Goal: Task Accomplishment & Management: Use online tool/utility

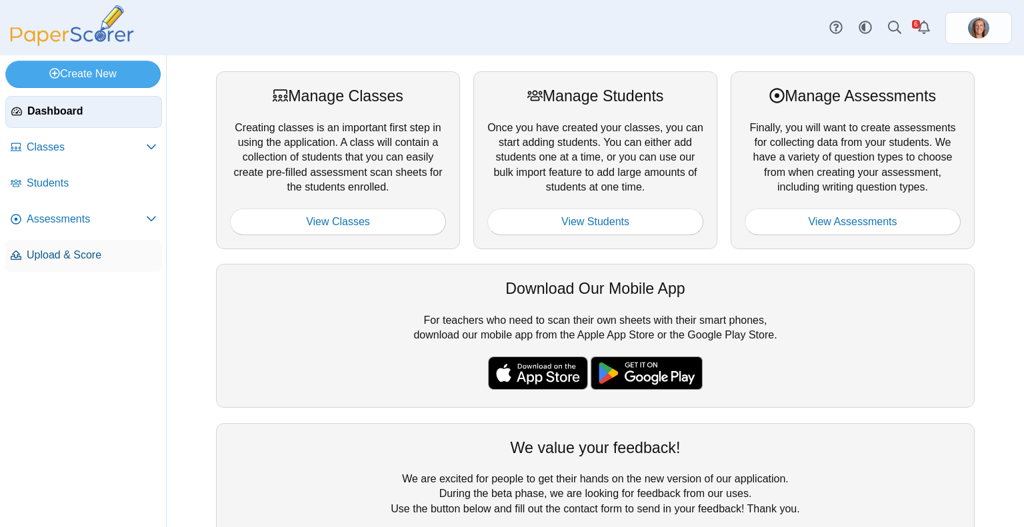
click at [67, 251] on span "Upload & Score" at bounding box center [92, 255] width 130 height 15
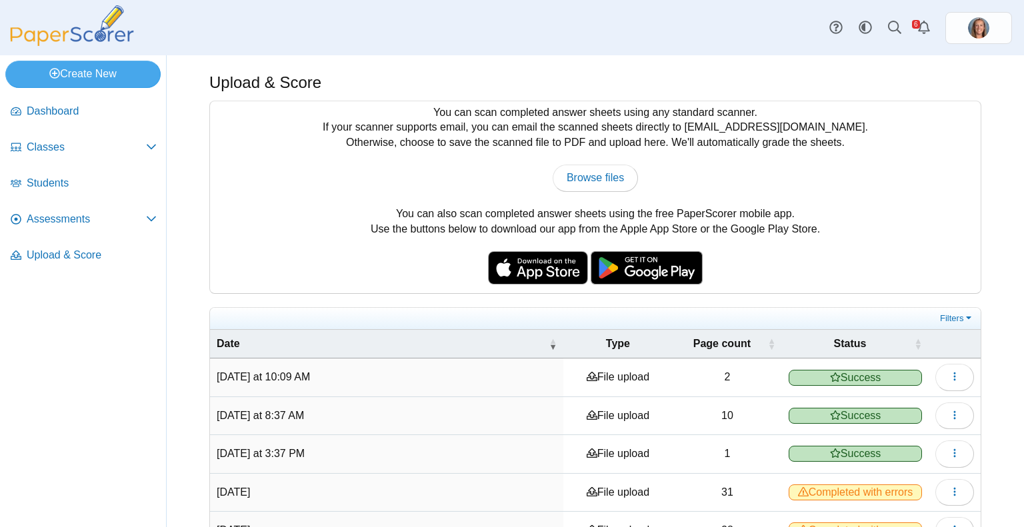
click at [589, 191] on div "You can scan completed answer sheets using any standard scanner. If your scanne…" at bounding box center [595, 197] width 770 height 192
click at [590, 184] on link "Browse files" at bounding box center [594, 178] width 85 height 27
type input "**********"
click at [77, 213] on span "Assessments" at bounding box center [86, 219] width 119 height 15
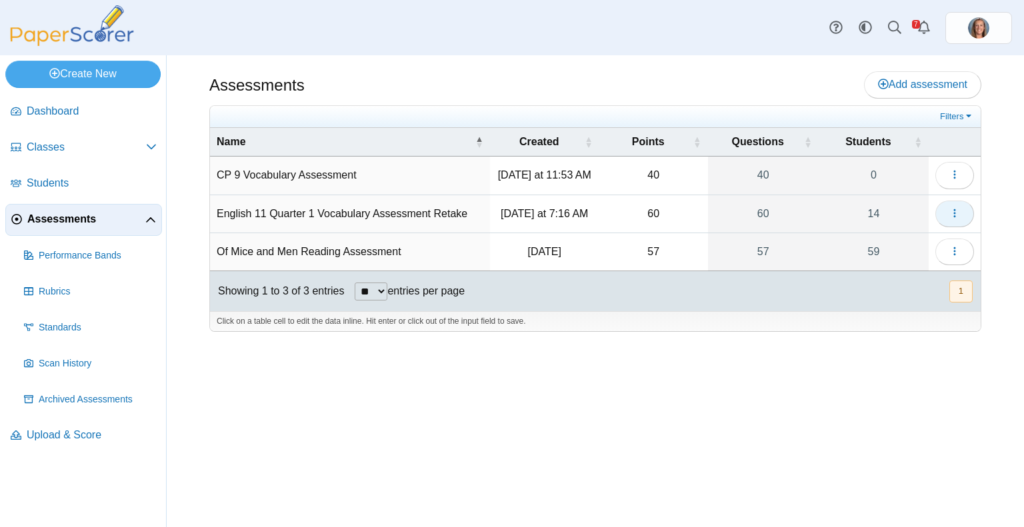
click at [947, 215] on button "button" at bounding box center [954, 214] width 39 height 27
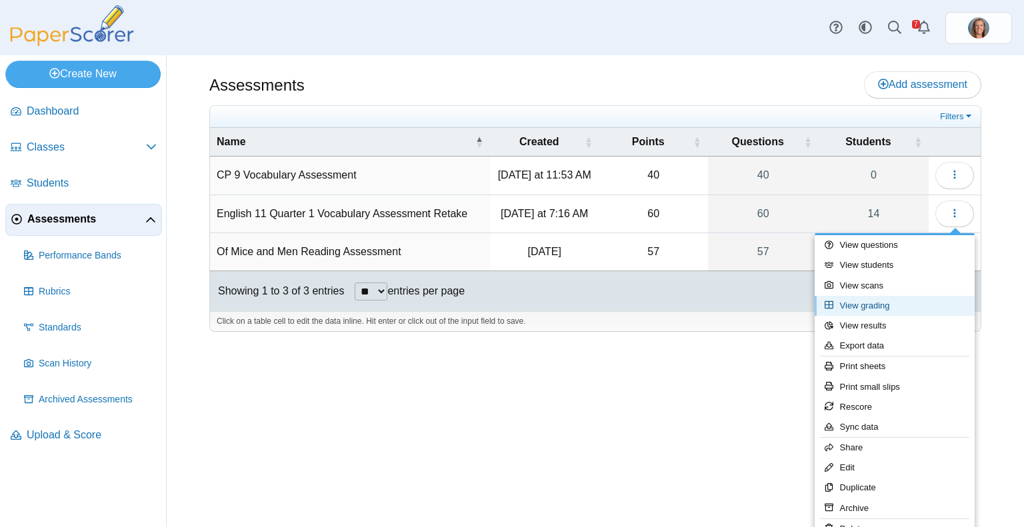
click at [879, 303] on link "View grading" at bounding box center [894, 306] width 160 height 20
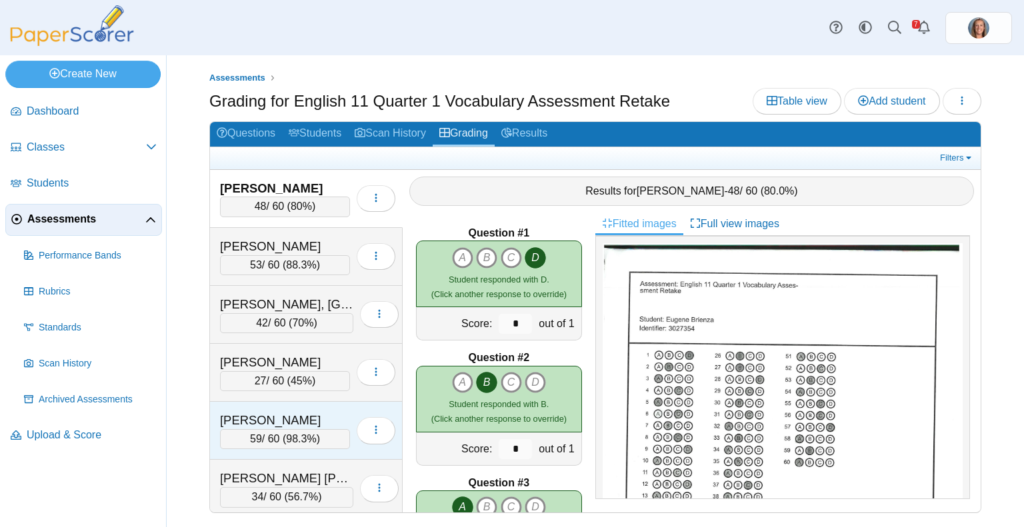
click at [301, 412] on div "Ketchel, Noah" at bounding box center [285, 420] width 130 height 17
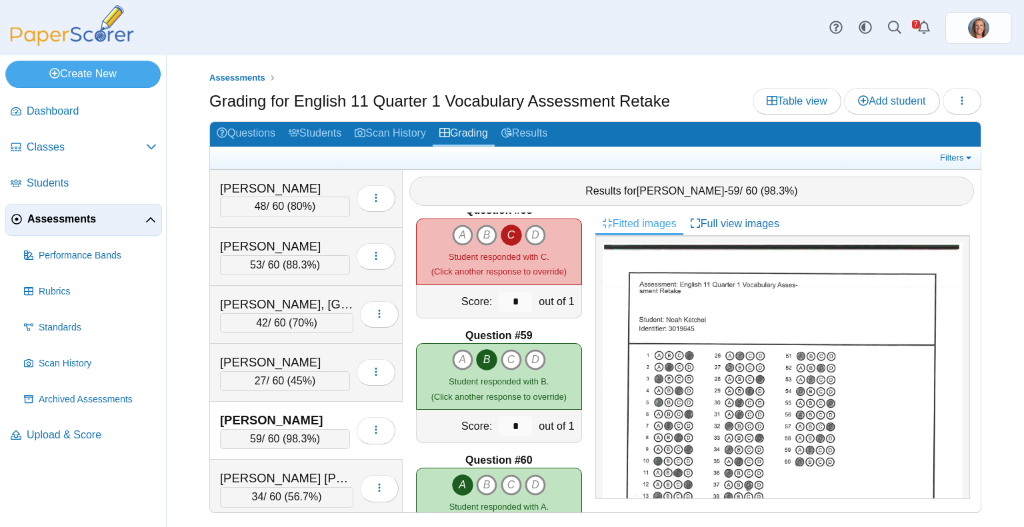
scroll to position [464, 0]
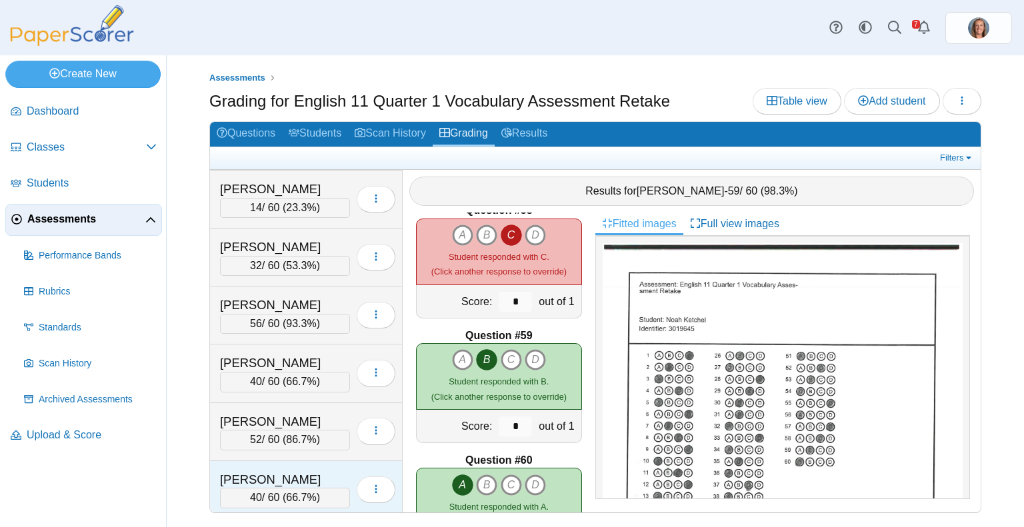
click at [291, 477] on div "Torres-Mendoza, Anthony" at bounding box center [285, 479] width 130 height 17
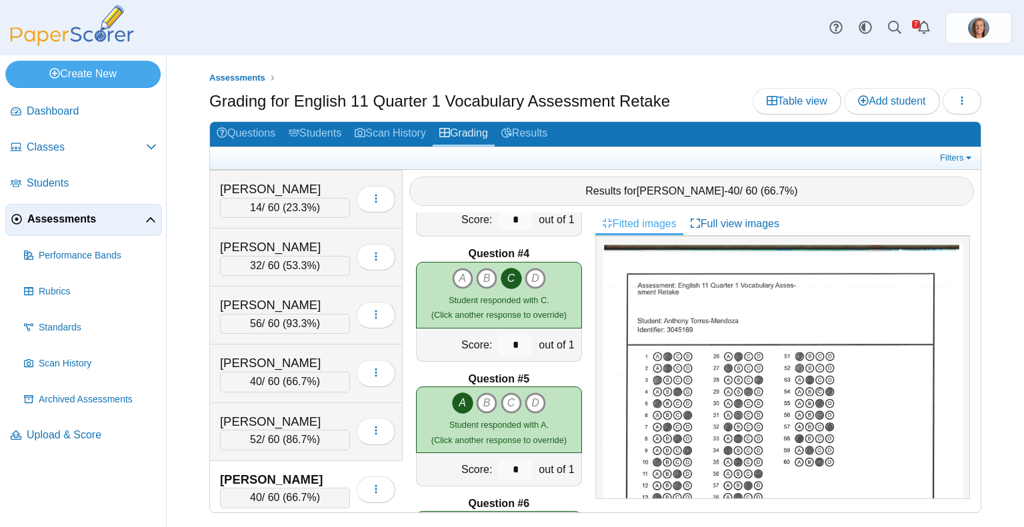
scroll to position [0, 0]
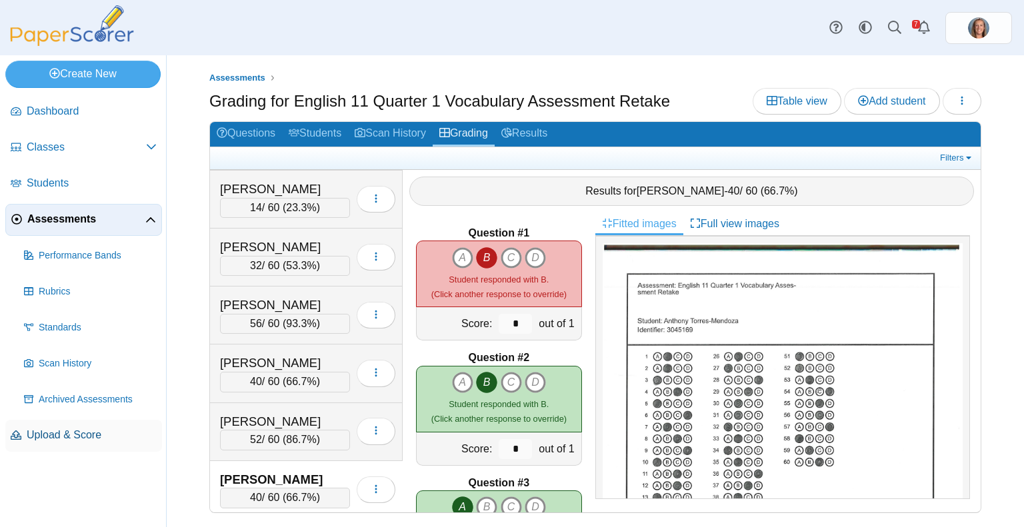
click at [94, 428] on span "Upload & Score" at bounding box center [92, 435] width 130 height 15
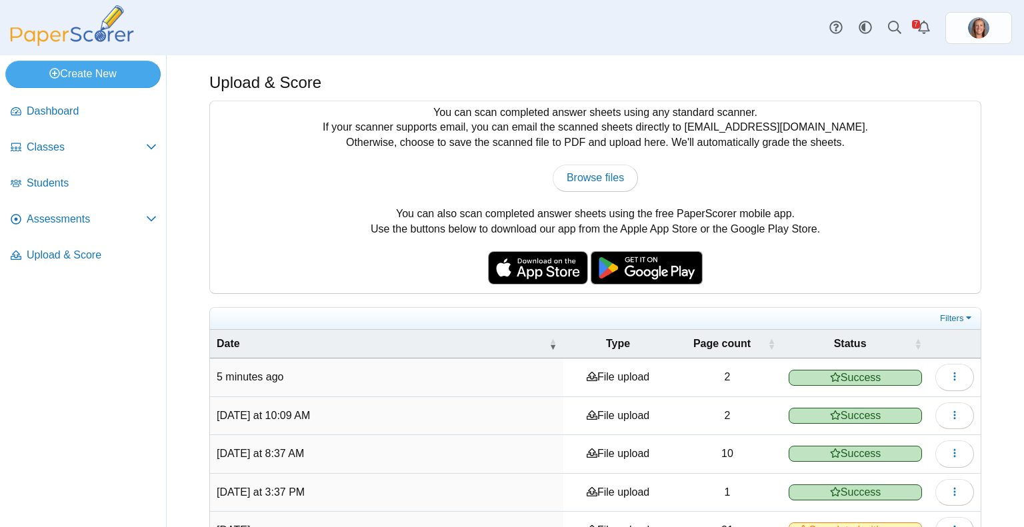
scroll to position [185, 0]
